Goal: Information Seeking & Learning: Learn about a topic

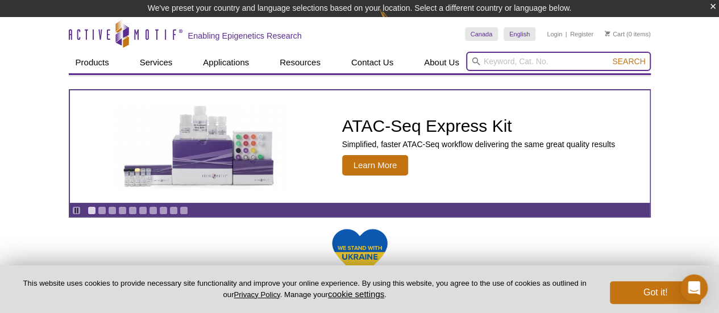
click at [489, 59] on input "search" at bounding box center [558, 61] width 185 height 19
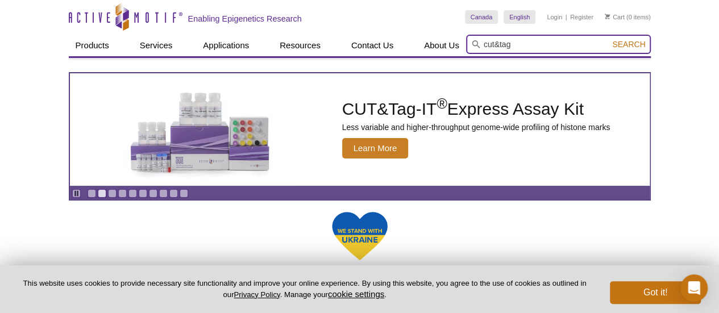
type input "CUT&Tag products"
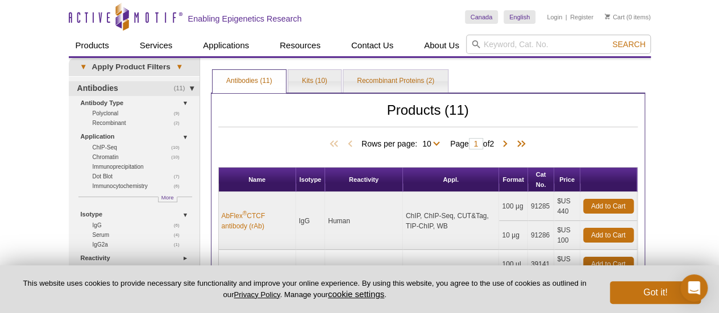
click at [368, 186] on th "Reactivity" at bounding box center [364, 180] width 78 height 24
click at [327, 81] on link "Kits (10)" at bounding box center [314, 81] width 53 height 23
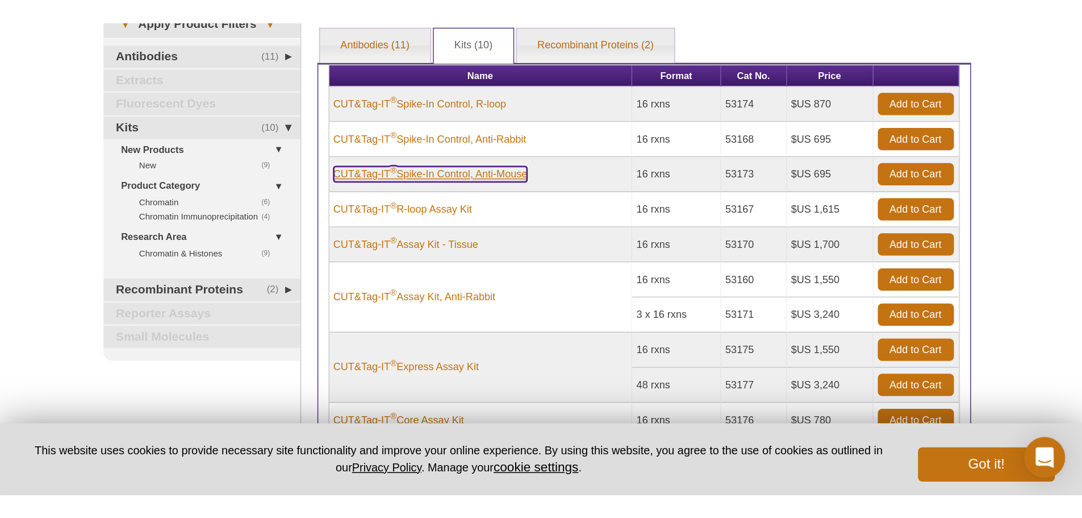
scroll to position [36, 0]
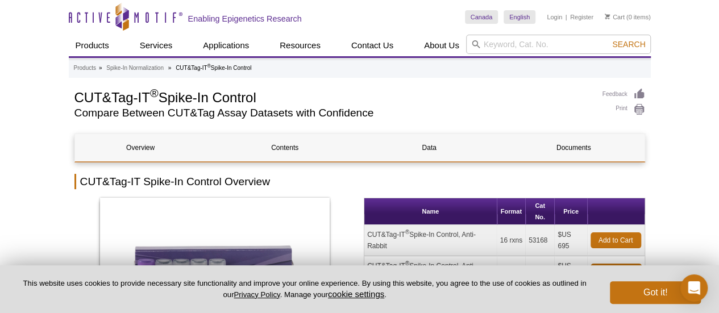
select select "Canada"
